Goal: Task Accomplishment & Management: Manage account settings

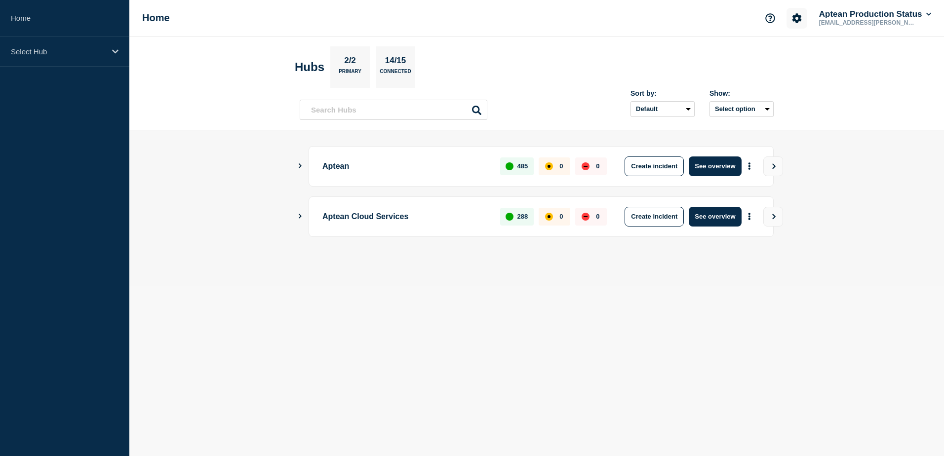
click at [797, 23] on button "Account settings" at bounding box center [796, 18] width 21 height 21
click at [794, 56] on link "Team Members" at bounding box center [797, 58] width 51 height 8
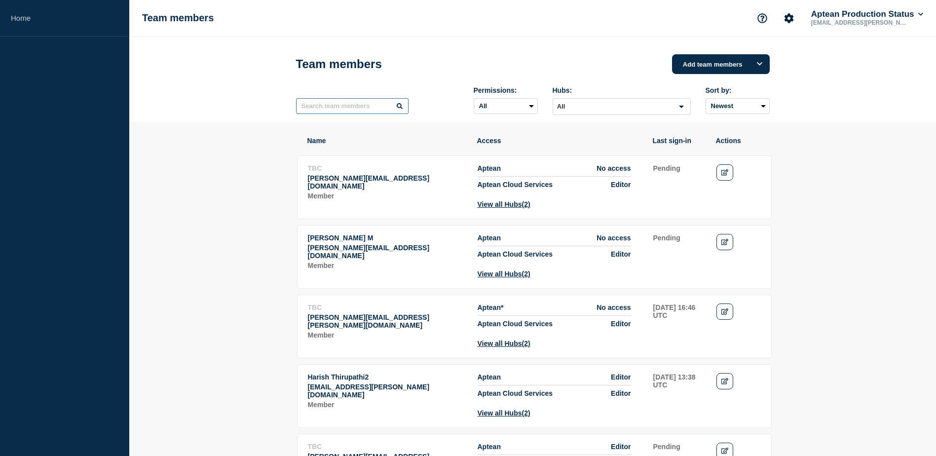
click at [339, 109] on input "text" at bounding box center [352, 106] width 113 height 16
click at [334, 104] on input "text" at bounding box center [352, 106] width 113 height 16
type input "chri"
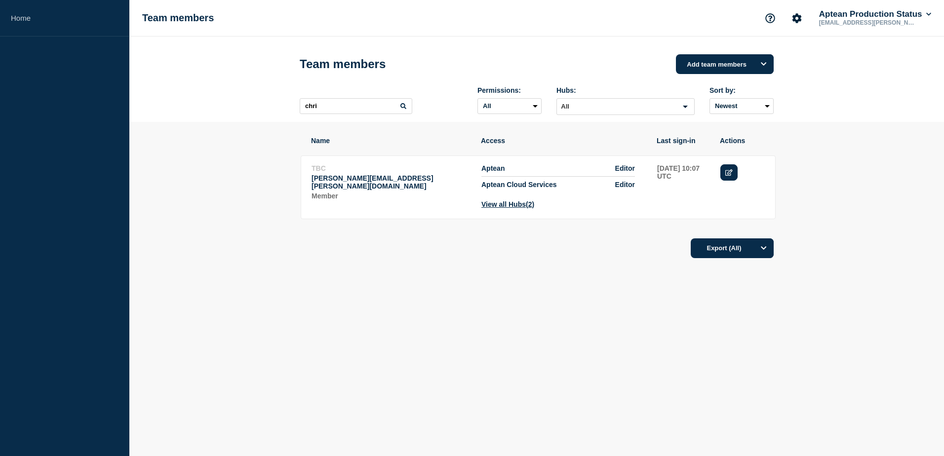
click at [728, 175] on icon "Edit" at bounding box center [728, 172] width 7 height 6
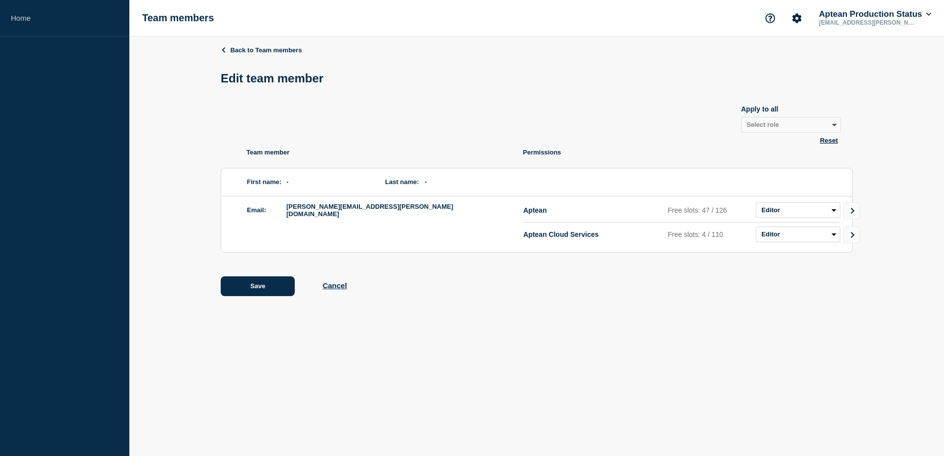
click at [610, 148] on div "Back to Team members Edit team member Apply to all Select role Admin Manager Ed…" at bounding box center [537, 178] width 632 height 283
drag, startPoint x: 841, startPoint y: 212, endPoint x: 849, endPoint y: 211, distance: 7.9
click at [842, 211] on div "Email: [PERSON_NAME][EMAIL_ADDRESS][PERSON_NAME][DOMAIN_NAME] Aptean Free slots…" at bounding box center [536, 224] width 631 height 56
click at [852, 213] on icon "Go to Connected Hubs" at bounding box center [852, 211] width 7 height 6
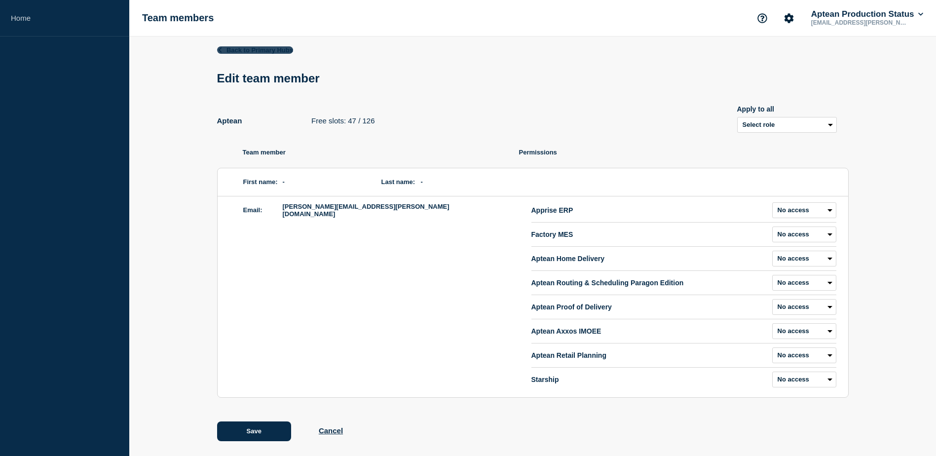
click at [244, 48] on link "Back to Primary Hubs" at bounding box center [255, 49] width 76 height 7
